Goal: Find specific page/section: Find specific page/section

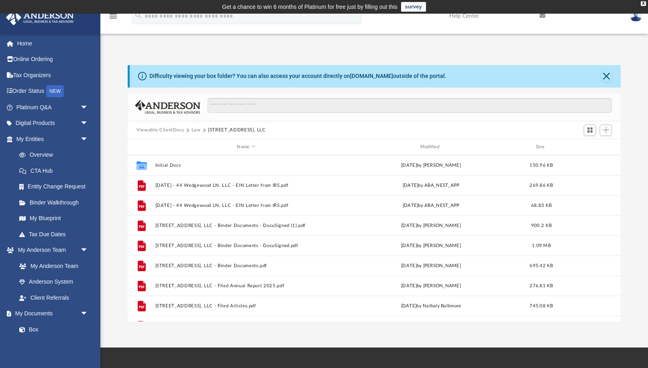
click at [197, 131] on button "Law" at bounding box center [195, 129] width 9 height 7
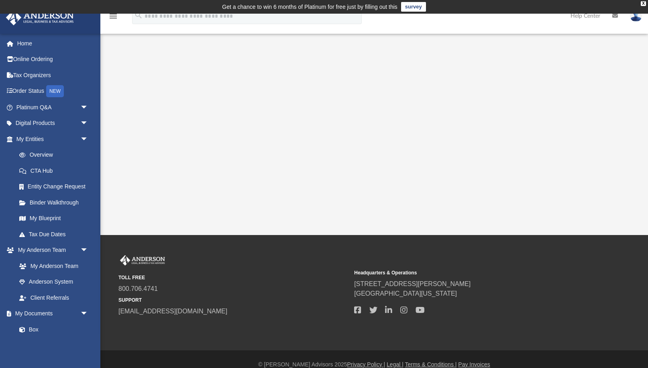
scroll to position [2, 0]
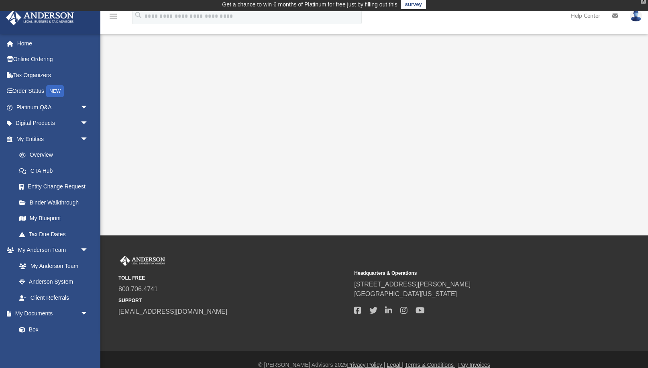
click at [643, 3] on div "X" at bounding box center [643, 1] width 5 height 5
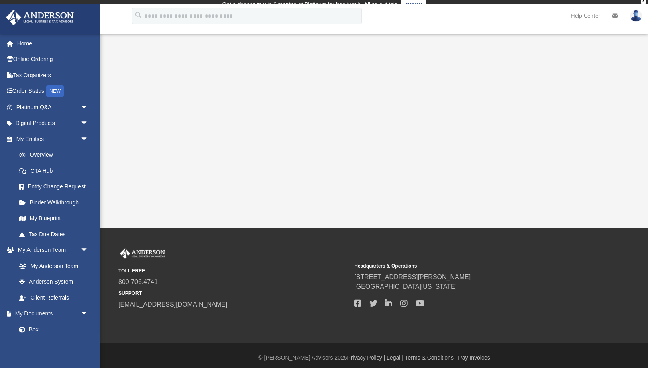
scroll to position [0, 0]
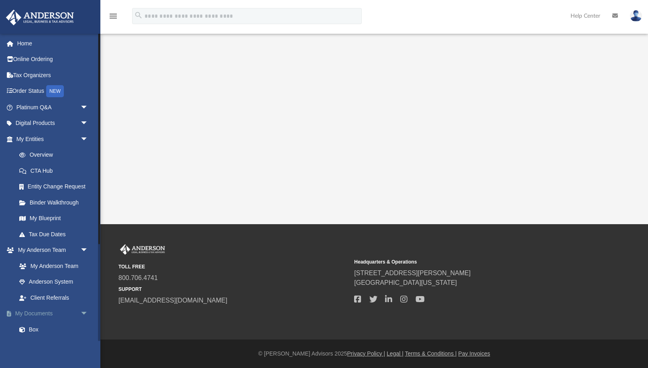
click at [64, 312] on link "My Documents arrow_drop_down" at bounding box center [53, 313] width 95 height 16
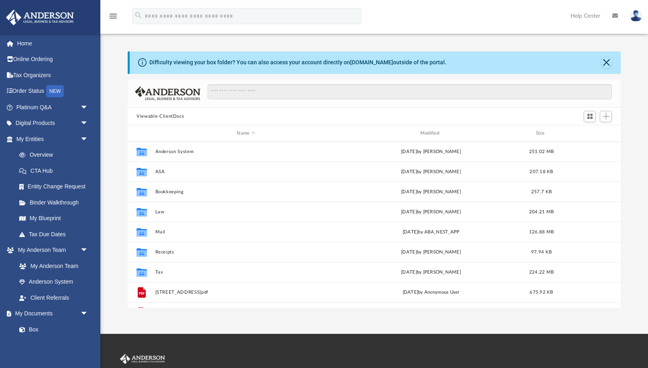
scroll to position [183, 493]
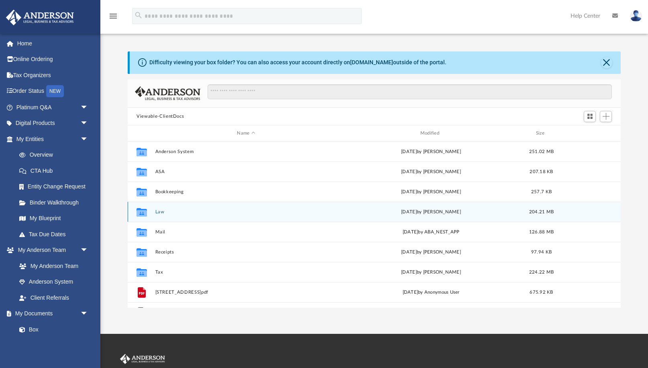
click at [162, 215] on div "Collaborated Folder Law Wed Jul 23 2025 by Mercy Solon 204.21 MB" at bounding box center [374, 212] width 493 height 20
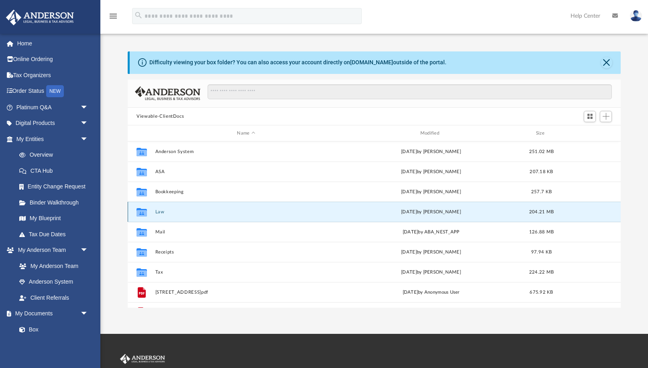
click at [162, 212] on button "Law" at bounding box center [245, 211] width 181 height 5
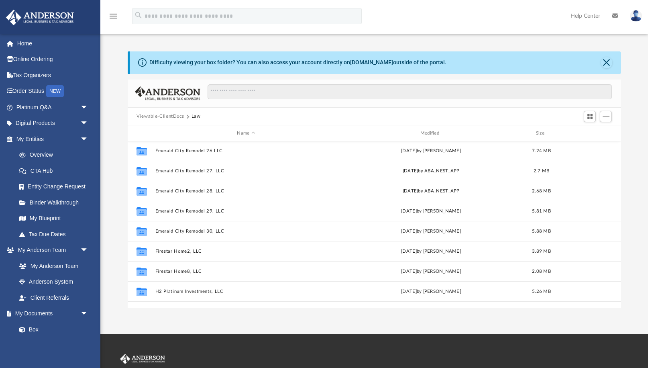
scroll to position [216, 0]
